Goal: Transaction & Acquisition: Purchase product/service

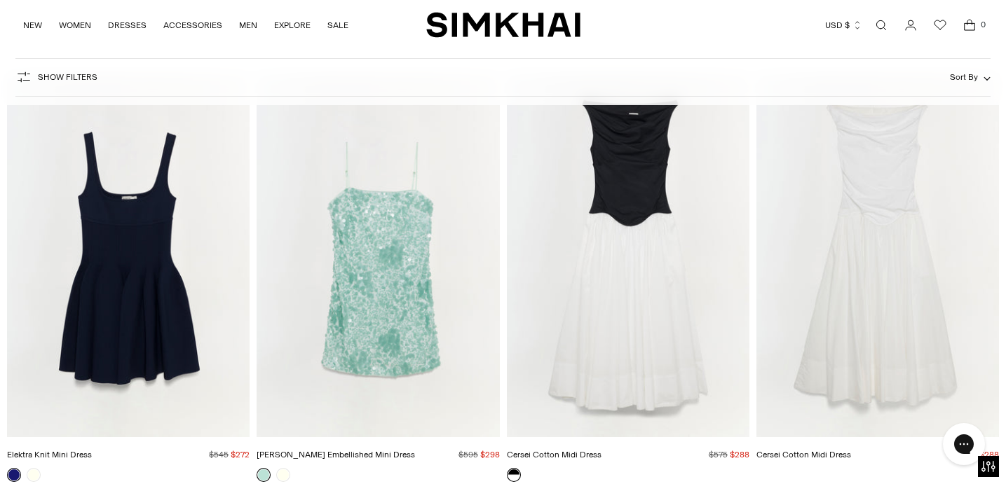
scroll to position [36506, 0]
click at [0, 0] on img "Cersei Cotton Midi Dress" at bounding box center [0, 0] width 0 height 0
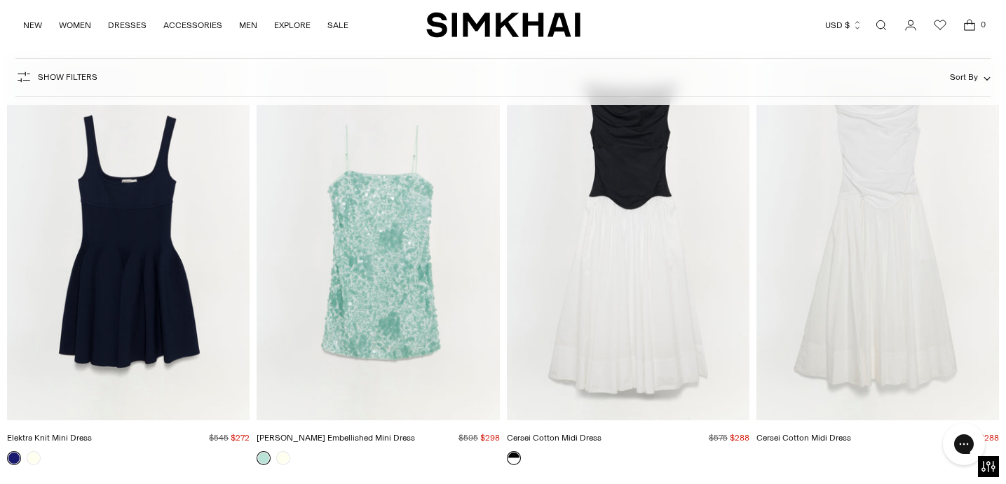
scroll to position [36523, 0]
click at [0, 0] on img "Lollie Embellished Mini Dress" at bounding box center [0, 0] width 0 height 0
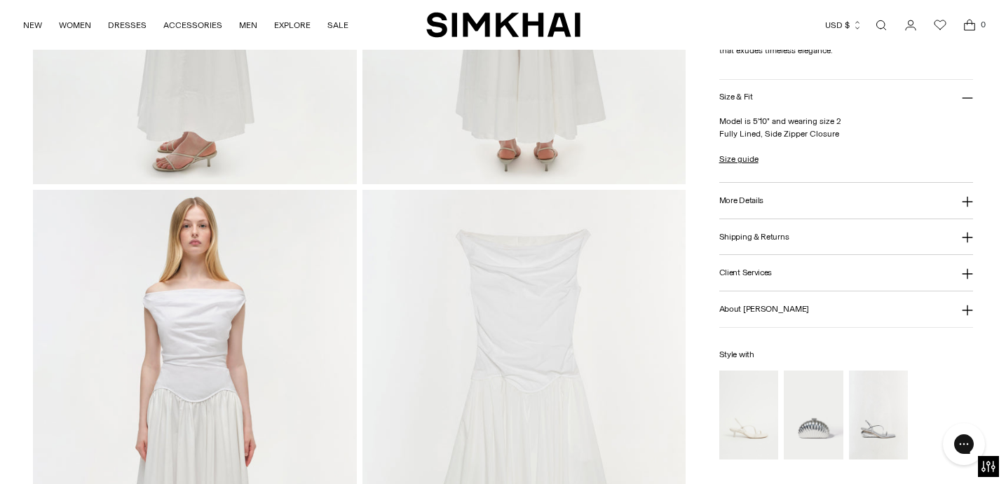
scroll to position [1045, 0]
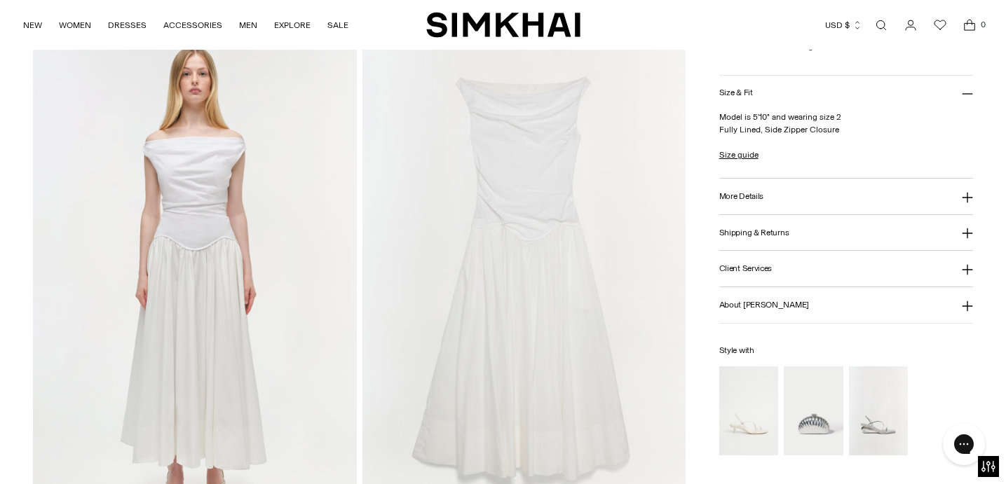
click at [0, 0] on img "Monet Clutch" at bounding box center [0, 0] width 0 height 0
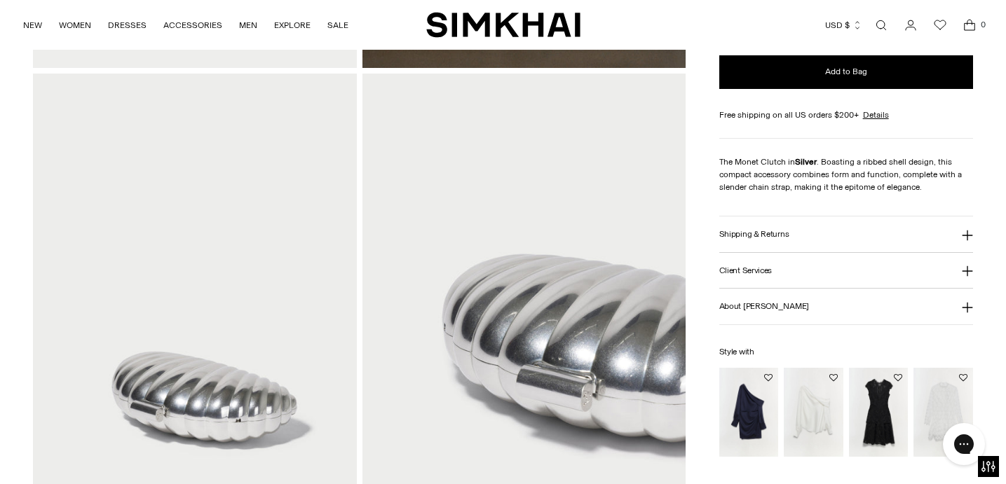
scroll to position [521, 0]
